Goal: Task Accomplishment & Management: Manage account settings

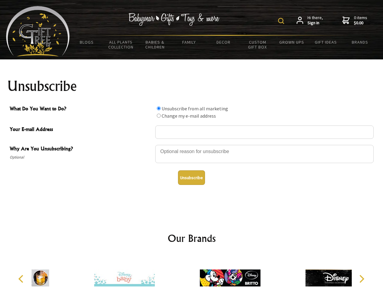
click at [282, 21] on img at bounding box center [281, 21] width 6 height 6
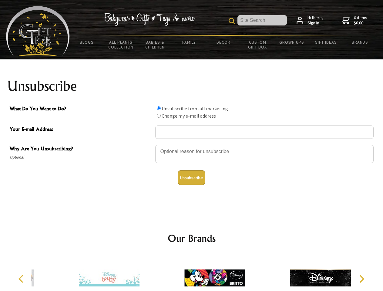
click at [192, 145] on div at bounding box center [264, 155] width 219 height 21
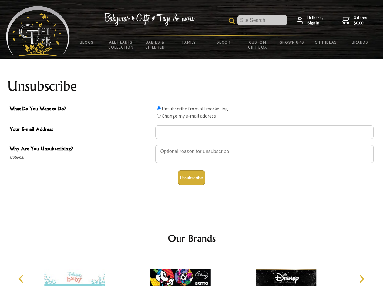
click at [159, 108] on input "What Do You Want to Do?" at bounding box center [159, 109] width 4 height 4
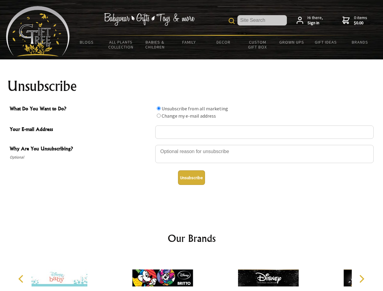
click at [159, 116] on input "What Do You Want to Do?" at bounding box center [159, 116] width 4 height 4
radio input "true"
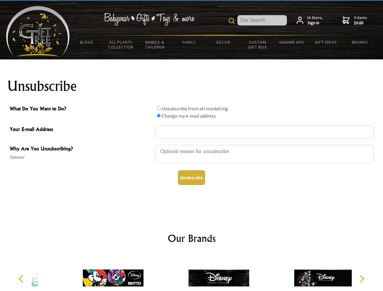
click at [192, 178] on button "Unsubscribe" at bounding box center [191, 178] width 27 height 15
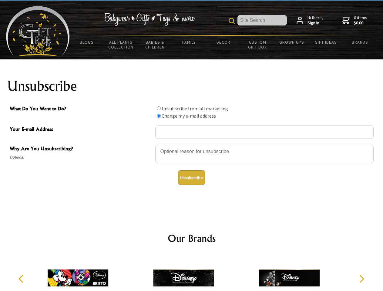
click at [22, 279] on icon "Previous" at bounding box center [22, 279] width 8 height 8
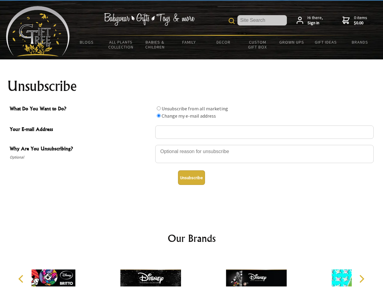
click at [362, 279] on icon "Next" at bounding box center [362, 279] width 8 height 8
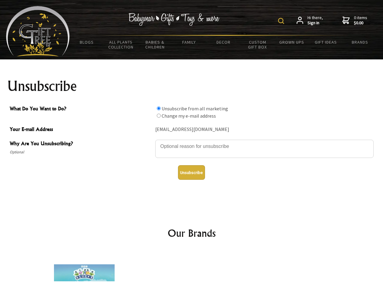
click at [282, 21] on img at bounding box center [281, 21] width 6 height 6
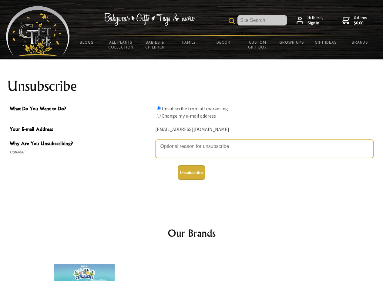
click at [192, 142] on textarea "Why Are You Unsubscribing?" at bounding box center [264, 149] width 219 height 18
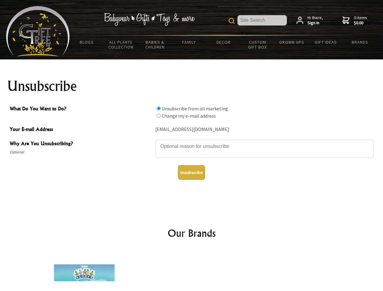
click at [159, 108] on input "What Do You Want to Do?" at bounding box center [159, 109] width 4 height 4
click at [159, 116] on input "What Do You Want to Do?" at bounding box center [159, 116] width 4 height 4
radio input "true"
click at [192, 173] on button "Unsubscribe" at bounding box center [191, 172] width 27 height 15
